Goal: Information Seeking & Learning: Learn about a topic

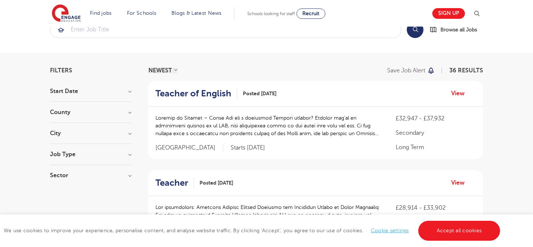
scroll to position [22, 0]
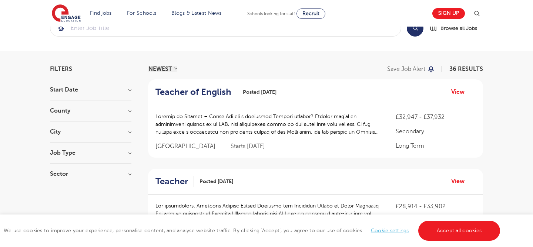
click at [126, 111] on h3 "County" at bounding box center [90, 111] width 81 height 6
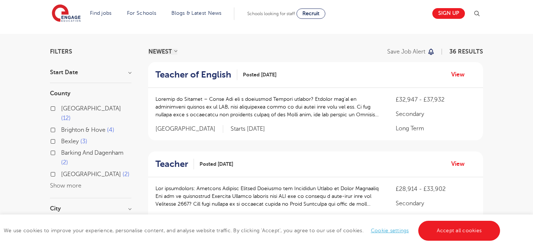
scroll to position [41, 0]
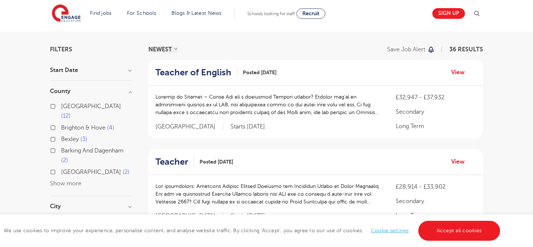
click at [57, 180] on button "Show more" at bounding box center [65, 183] width 31 height 7
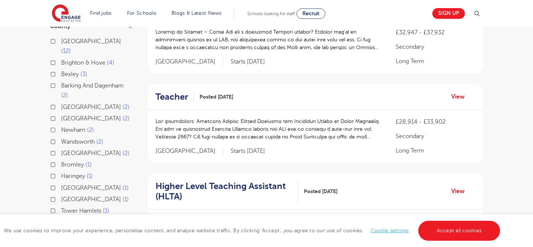
scroll to position [111, 0]
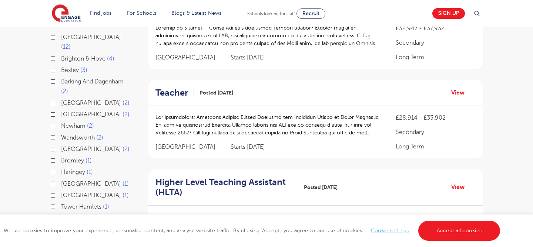
click at [61, 179] on label "North Yorkshire 1" at bounding box center [95, 184] width 68 height 10
click at [61, 181] on input "North Yorkshire 1" at bounding box center [63, 183] width 5 height 5
checkbox input "true"
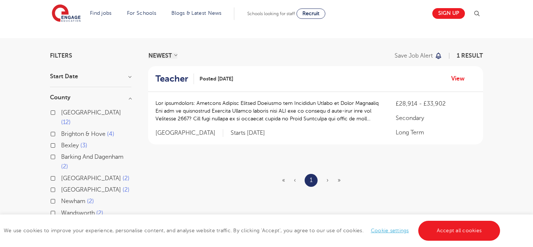
scroll to position [28, 0]
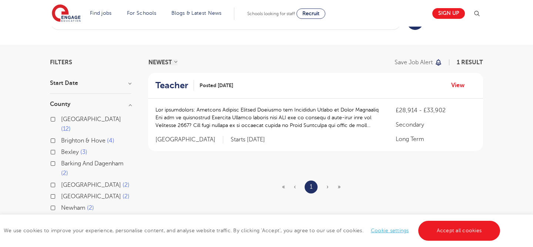
click at [61, 120] on label "Leeds 12" at bounding box center [96, 125] width 70 height 20
click at [61, 120] on input "Leeds 12" at bounding box center [63, 118] width 5 height 5
checkbox input "true"
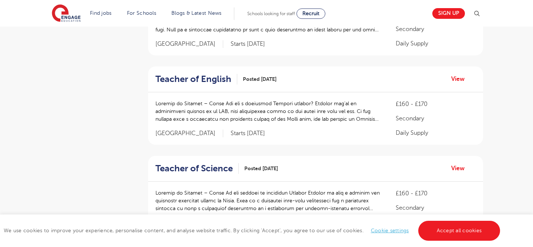
scroll to position [819, 0]
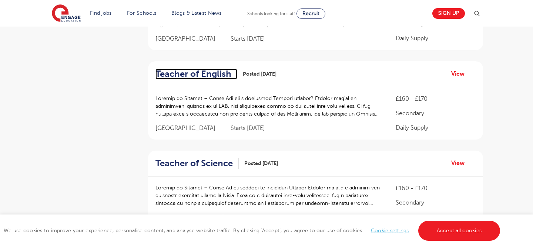
click at [172, 72] on h2 "Teacher of English" at bounding box center [193, 74] width 76 height 11
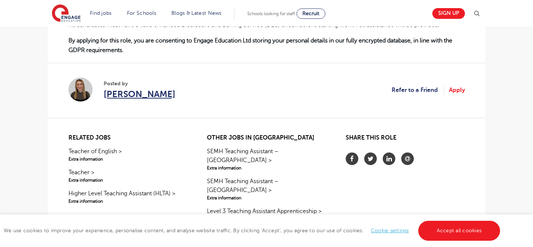
scroll to position [592, 0]
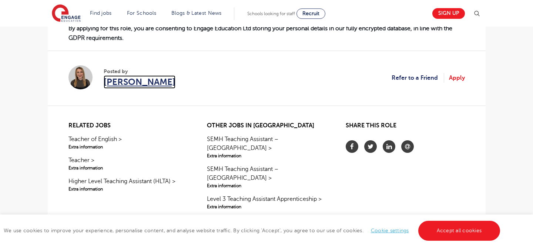
click at [129, 75] on span "[PERSON_NAME]" at bounding box center [140, 81] width 72 height 13
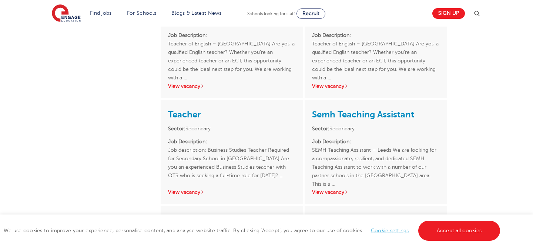
scroll to position [470, 0]
